Goal: Task Accomplishment & Management: Complete application form

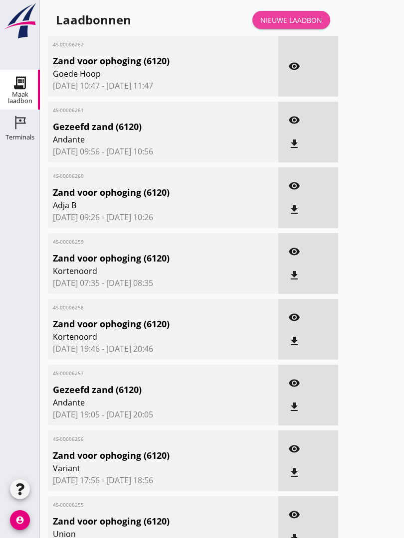
click at [293, 24] on div "Nieuwe laadbon" at bounding box center [291, 20] width 62 height 10
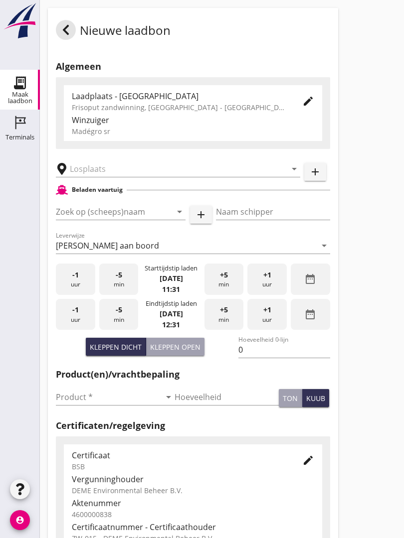
click at [107, 177] on input "text" at bounding box center [171, 169] width 202 height 16
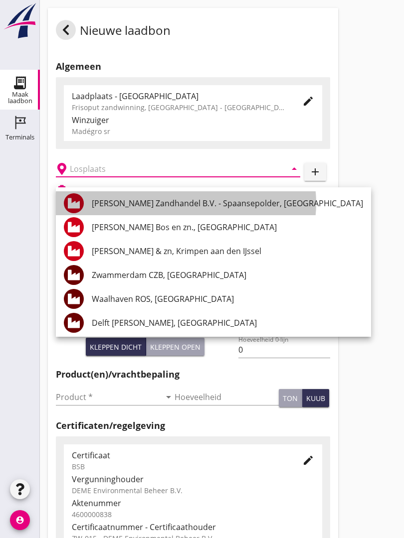
click at [192, 200] on div "[PERSON_NAME] Zandhandel B.V. - Spaansepolder, [GEOGRAPHIC_DATA]" at bounding box center [227, 203] width 271 height 12
type input "[PERSON_NAME] Zandhandel B.V. - Spaansepolder, [GEOGRAPHIC_DATA]"
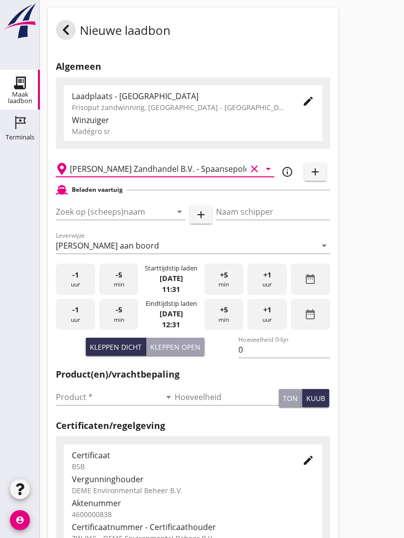
click at [134, 220] on input "Zoek op (scheeps)naam" at bounding box center [107, 212] width 102 height 16
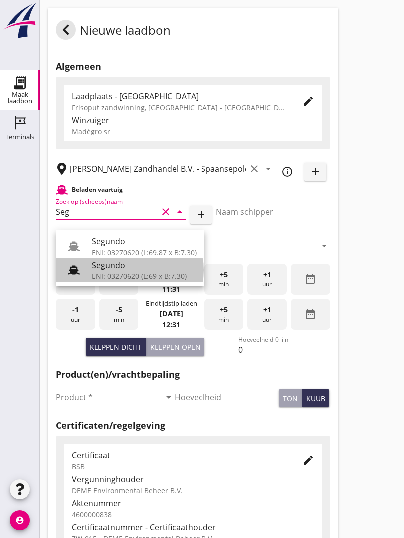
click at [116, 273] on div "ENI: 03270620 (L:69 x B:7.30)" at bounding box center [144, 276] width 105 height 10
type input "Segundo"
type input "[PERSON_NAME]"
type input "478"
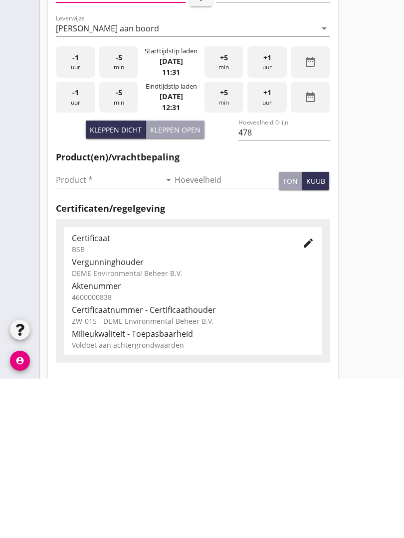
scroll to position [58, 0]
click at [69, 331] on input "Product *" at bounding box center [108, 339] width 105 height 16
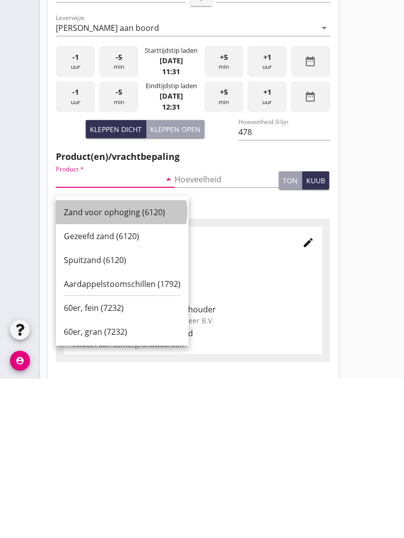
click at [105, 366] on div "Zand voor ophoging (6120)" at bounding box center [122, 372] width 117 height 12
type input "Zand voor ophoging (6120)"
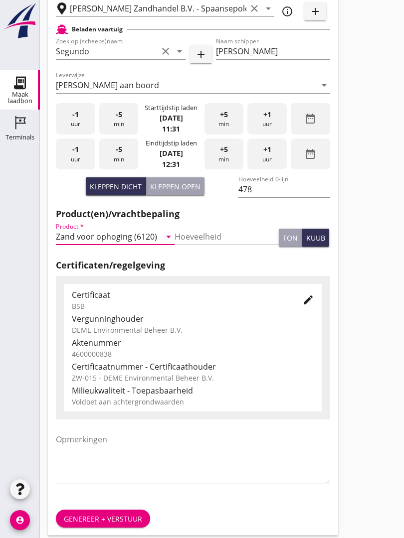
scroll to position [0, 0]
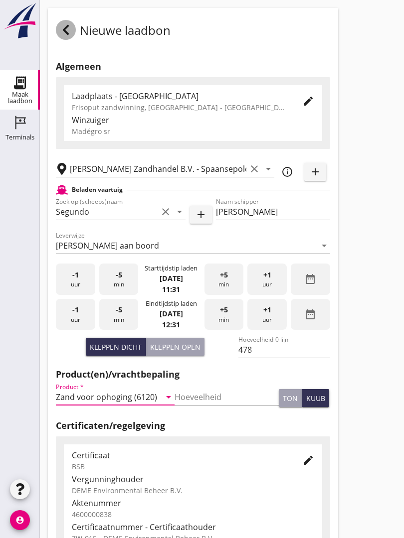
click at [71, 36] on icon at bounding box center [66, 30] width 12 height 12
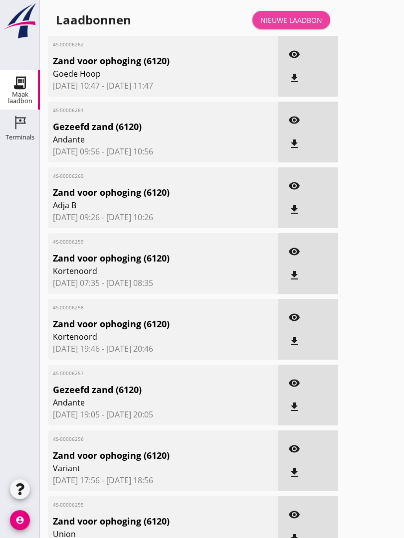
click at [303, 25] on div "Nieuwe laadbon" at bounding box center [291, 20] width 62 height 10
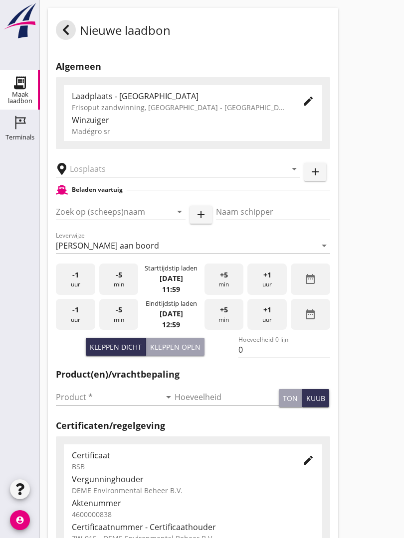
click at [122, 177] on input "text" at bounding box center [171, 169] width 202 height 16
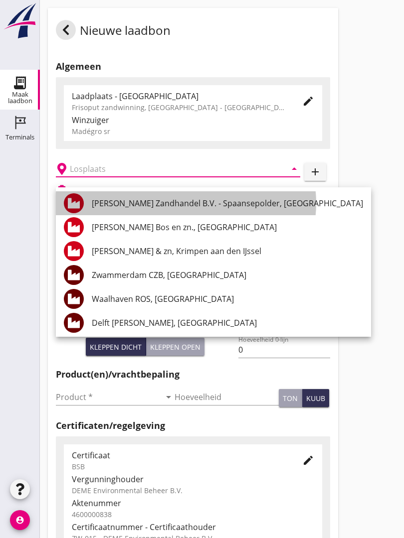
click at [210, 203] on div "[PERSON_NAME] Zandhandel B.V. - Spaansepolder, [GEOGRAPHIC_DATA]" at bounding box center [227, 203] width 271 height 12
type input "[PERSON_NAME] Zandhandel B.V. - Spaansepolder, [GEOGRAPHIC_DATA]"
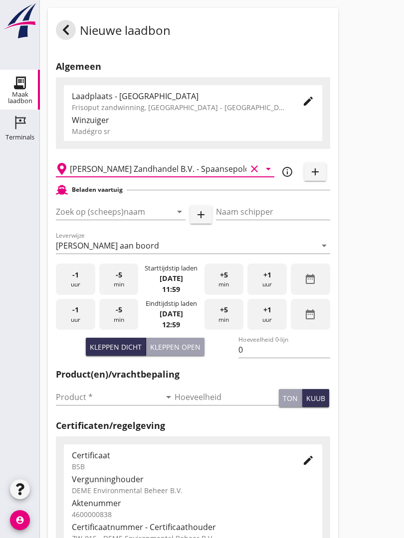
click at [137, 220] on input "Zoek op (scheeps)naam" at bounding box center [107, 212] width 102 height 16
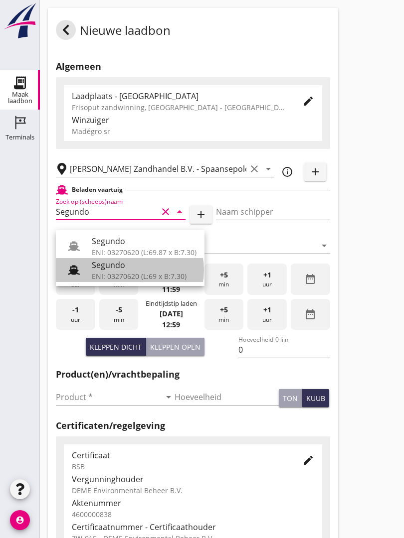
click at [119, 273] on div "ENI: 03270620 (L:69 x B:7.30)" at bounding box center [144, 276] width 105 height 10
type input "Segundo"
type input "[PERSON_NAME]"
type input "478"
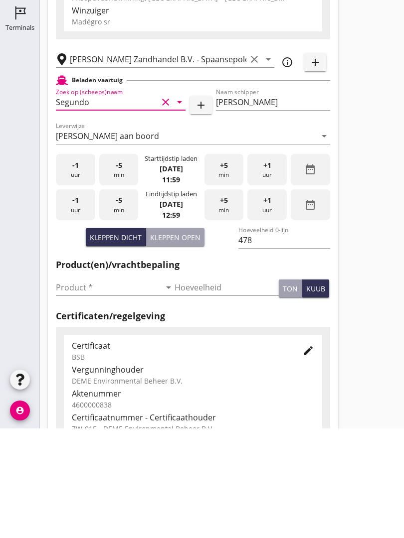
click at [70, 389] on input "Product *" at bounding box center [108, 397] width 105 height 16
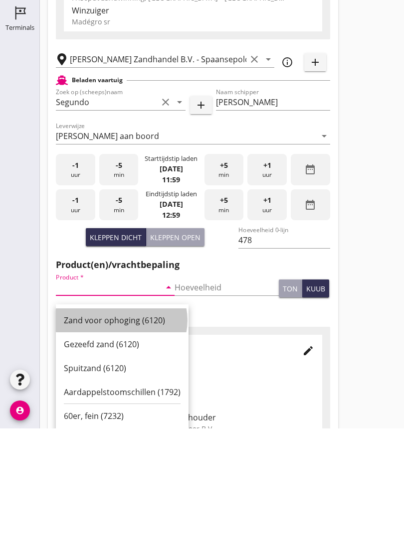
click at [119, 424] on div "Zand voor ophoging (6120)" at bounding box center [122, 430] width 117 height 12
type input "Zand voor ophoging (6120)"
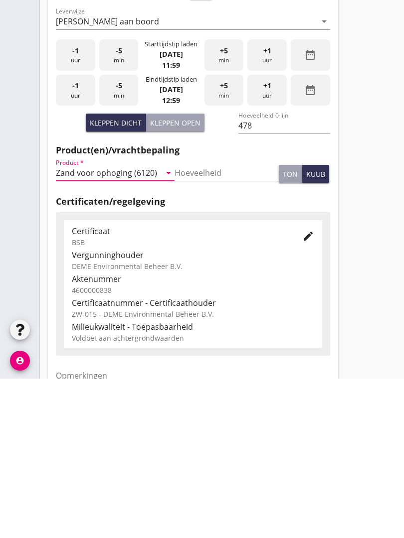
scroll to position [174, 0]
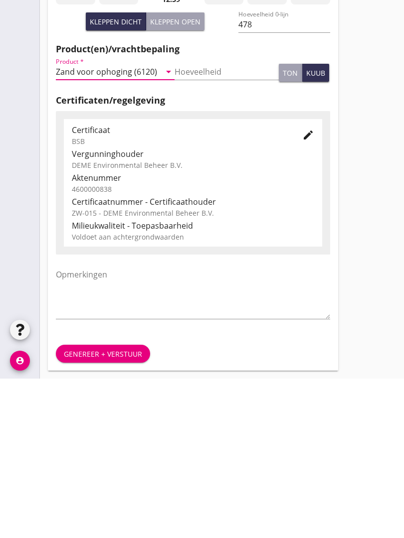
click at [110, 508] on div "Genereer + verstuur" at bounding box center [103, 513] width 78 height 10
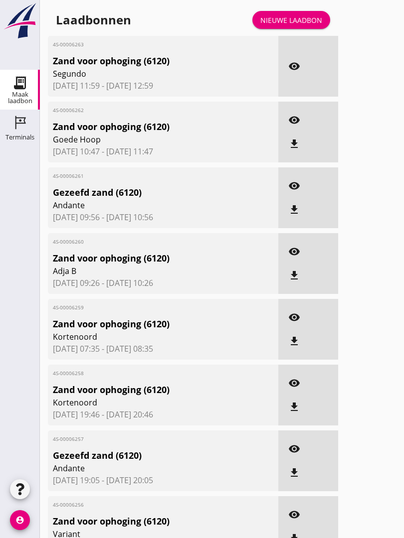
click at [306, 21] on link "Nieuwe laadbon" at bounding box center [291, 20] width 78 height 18
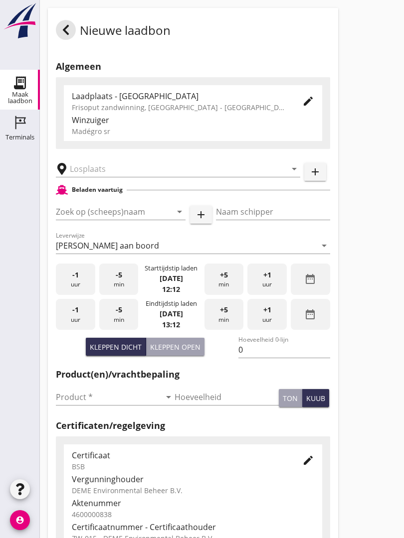
click at [96, 177] on input "text" at bounding box center [171, 169] width 202 height 16
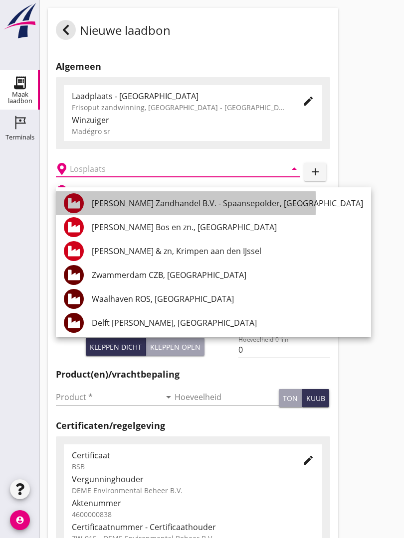
click at [117, 201] on div "[PERSON_NAME] Zandhandel B.V. - Spaansepolder, [GEOGRAPHIC_DATA]" at bounding box center [227, 203] width 271 height 12
type input "[PERSON_NAME] Zandhandel B.V. - Spaansepolder, [GEOGRAPHIC_DATA]"
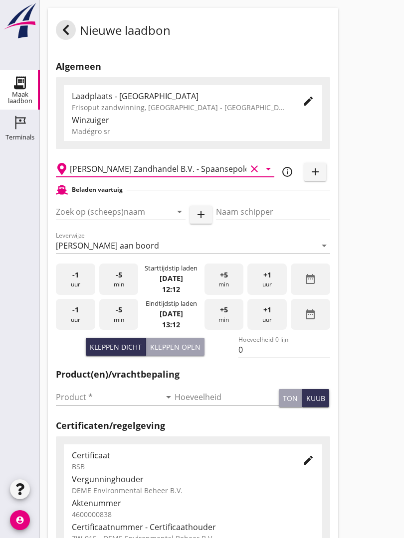
click at [93, 220] on input "Zoek op (scheeps)naam" at bounding box center [107, 212] width 102 height 16
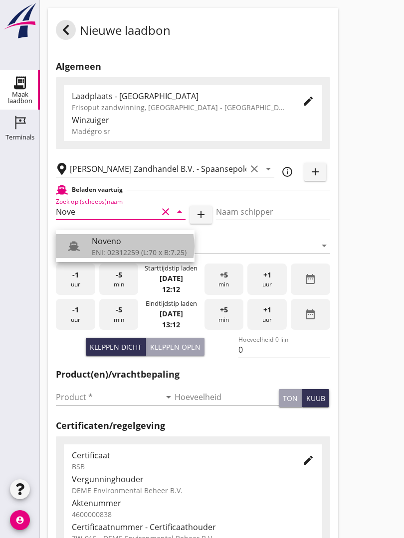
click at [128, 242] on div "Noveno" at bounding box center [139, 241] width 95 height 12
type input "Noveno"
type input "Bas Kuup"
type input "545"
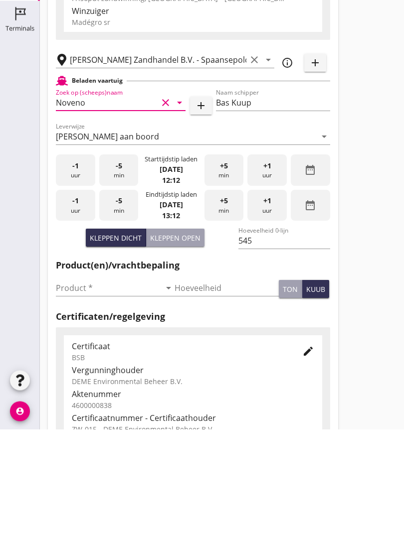
click at [69, 389] on input "Product *" at bounding box center [108, 397] width 105 height 16
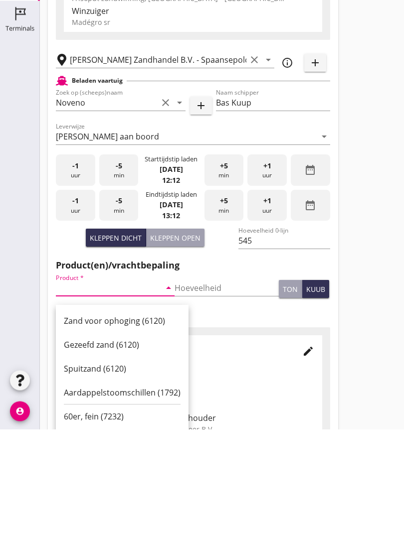
click at [82, 424] on div "Zand voor ophoging (6120)" at bounding box center [122, 430] width 117 height 12
type input "Zand voor ophoging (6120)"
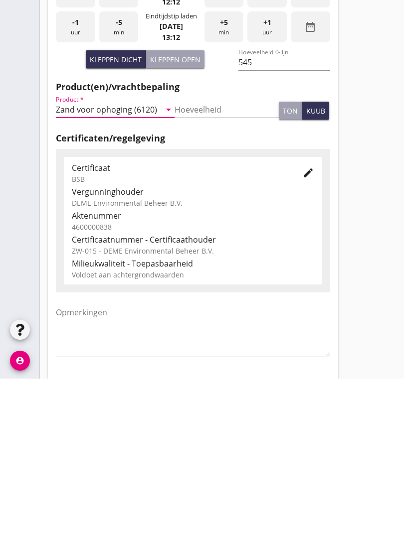
scroll to position [174, 0]
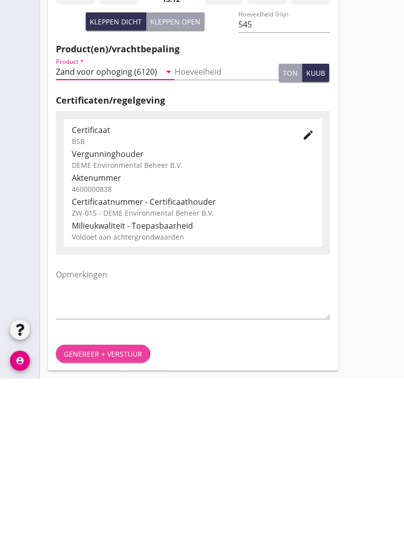
click at [99, 508] on div "Genereer + verstuur" at bounding box center [103, 513] width 78 height 10
